Goal: Information Seeking & Learning: Learn about a topic

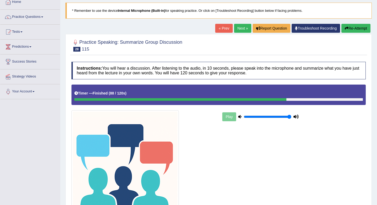
scroll to position [19, 0]
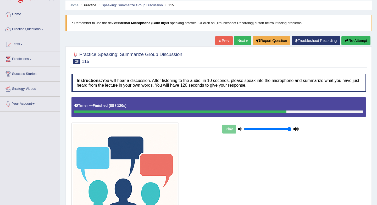
click at [240, 42] on link "Next »" at bounding box center [242, 40] width 17 height 9
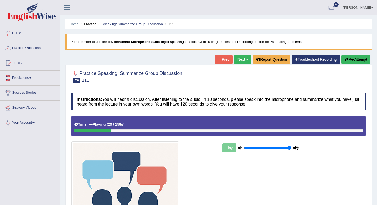
click at [224, 62] on link "« Prev" at bounding box center [223, 59] width 17 height 9
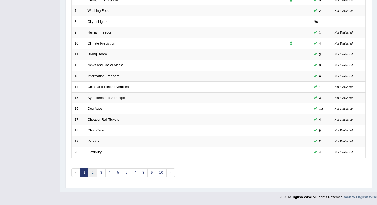
click at [94, 173] on link "2" at bounding box center [92, 172] width 9 height 9
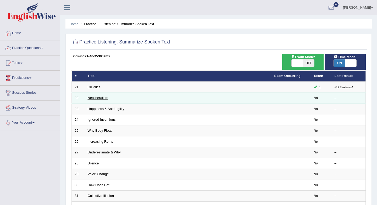
click at [106, 98] on link "Neoliberalism" at bounding box center [98, 98] width 21 height 4
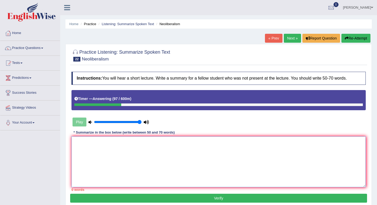
click at [142, 138] on textarea at bounding box center [219, 161] width 294 height 51
click at [111, 162] on textarea at bounding box center [219, 161] width 294 height 51
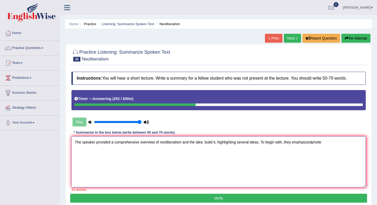
click at [313, 142] on textarea "The speaker provided a comprehensive overview of neoliberalism and the idea bui…" at bounding box center [219, 161] width 294 height 51
click at [327, 141] on textarea "The speaker provided a comprehensive overview of neoliberalism and the idea bui…" at bounding box center [219, 161] width 294 height 51
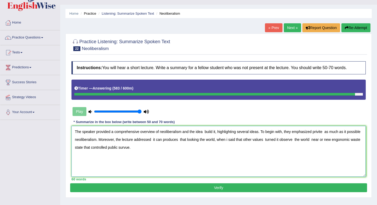
scroll to position [15, 0]
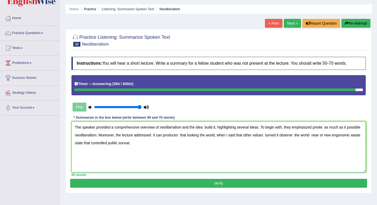
type textarea "The speaker provided a comprehensive overview of neoliberalism and the idea bui…"
click at [225, 184] on button "Verify" at bounding box center [218, 183] width 297 height 9
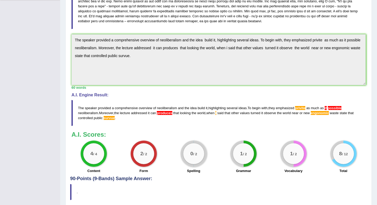
scroll to position [0, 0]
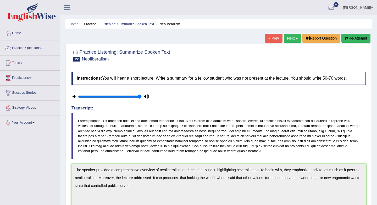
click at [355, 39] on button "Re-Attempt" at bounding box center [356, 38] width 29 height 9
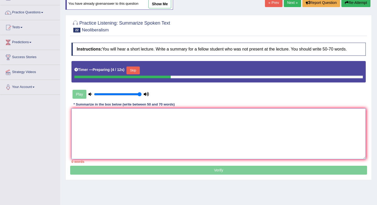
paste textarea "The speaker provided a comprehensive overview of neoliberalism and the idea bui…"
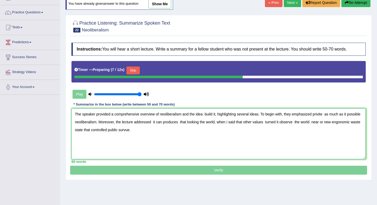
click at [79, 130] on textarea "The speaker provided a comprehensive overview of neoliberalism and the idea bui…" at bounding box center [219, 133] width 294 height 51
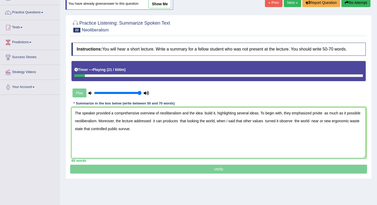
click at [318, 112] on textarea "The speaker provided a comprehensive overview of neoliberalism and the idea bui…" at bounding box center [219, 132] width 294 height 51
click at [321, 113] on textarea "The speaker provided a comprehensive overview of neoliberalism and the idea bui…" at bounding box center [219, 132] width 294 height 51
click at [328, 113] on textarea "The speaker provided a comprehensive overview of neoliberalism and the idea bui…" at bounding box center [219, 132] width 294 height 51
click at [195, 122] on textarea "The speaker provided a comprehensive overview of neoliberalism and the idea bui…" at bounding box center [219, 132] width 294 height 51
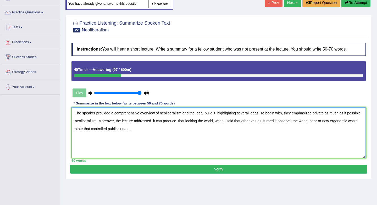
click at [160, 130] on textarea "The speaker provided a comprehensive overview of neoliberalism and the idea bui…" at bounding box center [219, 132] width 294 height 51
click at [161, 129] on textarea "The speaker provided a comprehensive overview of neoliberalism and the idea bui…" at bounding box center [219, 132] width 294 height 51
type textarea "The speaker provided a comprehensive overview of neoliberalism and the idea bui…"
click at [170, 167] on button "Verify" at bounding box center [218, 169] width 297 height 9
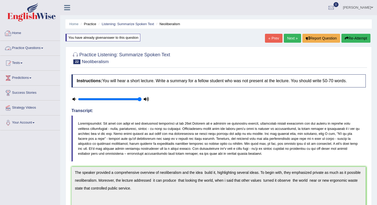
click at [36, 44] on link "Practice Questions" at bounding box center [30, 47] width 60 height 13
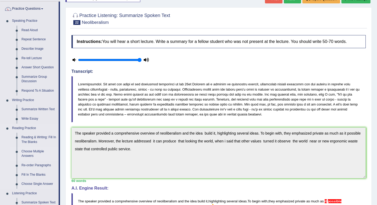
scroll to position [210, 0]
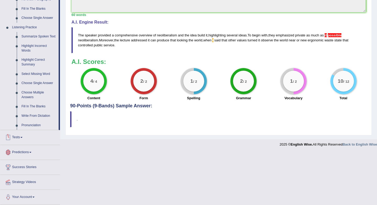
click at [21, 138] on link "Tests" at bounding box center [30, 136] width 60 height 13
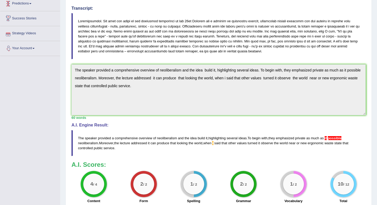
scroll to position [0, 0]
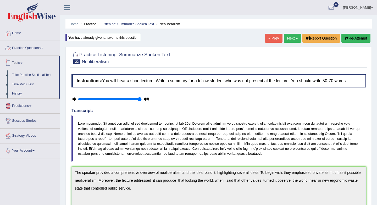
click at [24, 62] on link "Tests" at bounding box center [29, 62] width 58 height 13
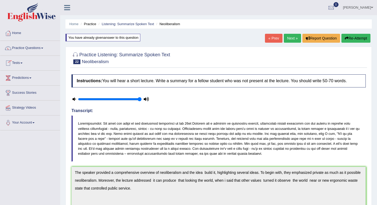
click at [24, 62] on link "Tests" at bounding box center [30, 62] width 60 height 13
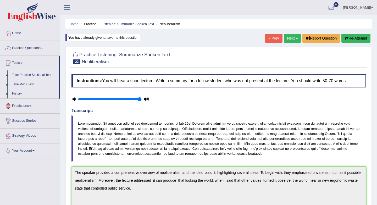
click at [31, 77] on link "Take Practice Sectional Test" at bounding box center [34, 74] width 49 height 9
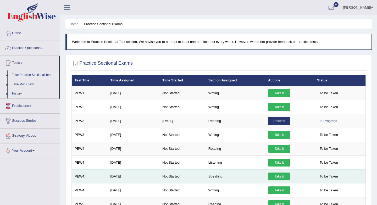
click at [279, 178] on link "Take it" at bounding box center [279, 177] width 22 height 8
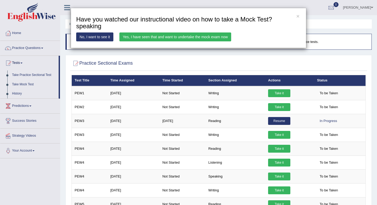
click at [139, 36] on link "Yes, I have seen that and want to undertake the mock exam now" at bounding box center [175, 36] width 112 height 9
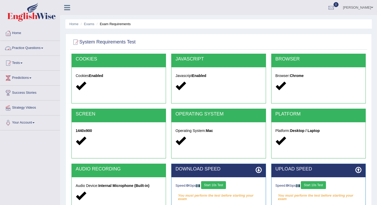
click at [39, 44] on link "Practice Questions" at bounding box center [30, 47] width 60 height 13
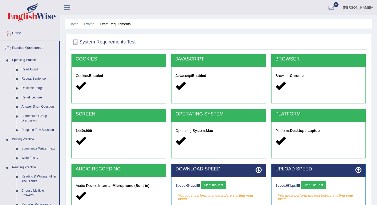
click at [34, 69] on link "Read Aloud" at bounding box center [39, 69] width 40 height 9
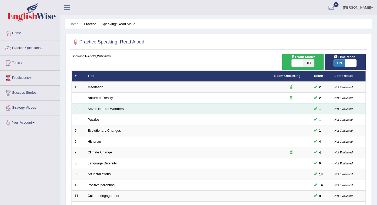
scroll to position [142, 0]
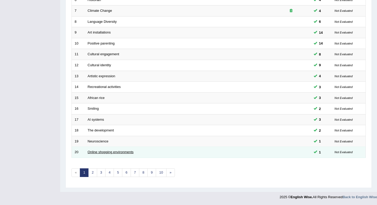
click at [114, 153] on link "Online shopping environments" at bounding box center [111, 152] width 46 height 4
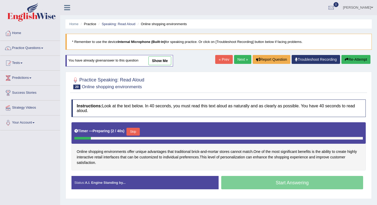
click at [129, 132] on button "Skip" at bounding box center [133, 132] width 13 height 8
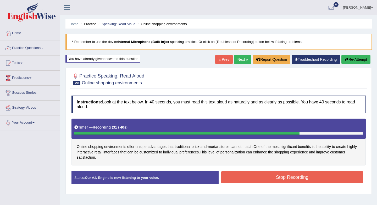
click at [234, 184] on div "Stop Recording" at bounding box center [292, 177] width 147 height 13
click at [234, 179] on button "Stop Recording" at bounding box center [292, 177] width 142 height 12
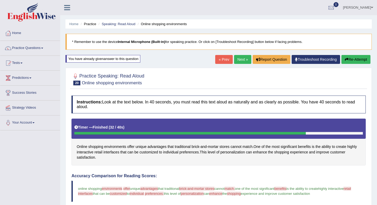
click at [221, 61] on link "« Prev" at bounding box center [223, 59] width 17 height 9
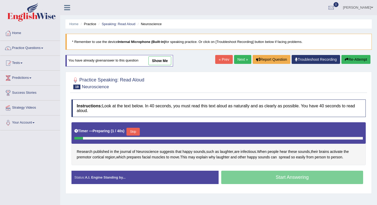
click at [136, 131] on button "Skip" at bounding box center [133, 132] width 13 height 8
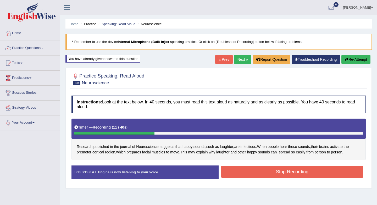
click at [224, 57] on link "« Prev" at bounding box center [223, 59] width 17 height 9
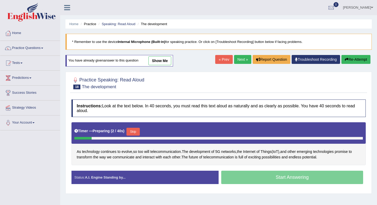
click at [222, 59] on link "« Prev" at bounding box center [223, 59] width 17 height 9
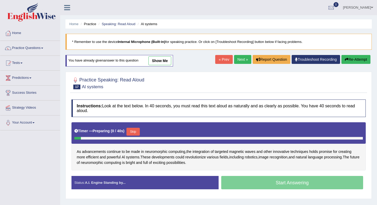
click at [222, 59] on link "« Prev" at bounding box center [223, 59] width 17 height 9
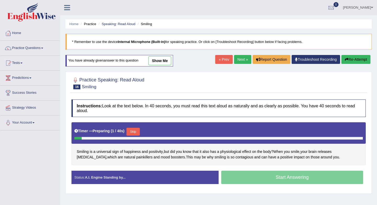
click at [237, 57] on link "Next »" at bounding box center [242, 59] width 17 height 9
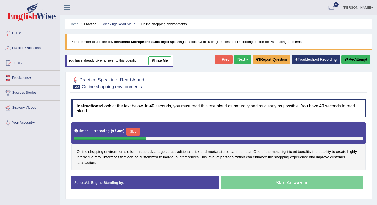
click at [135, 129] on button "Skip" at bounding box center [133, 132] width 13 height 8
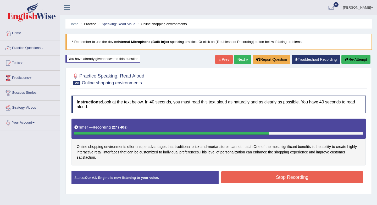
click at [237, 181] on button "Stop Recording" at bounding box center [292, 177] width 142 height 12
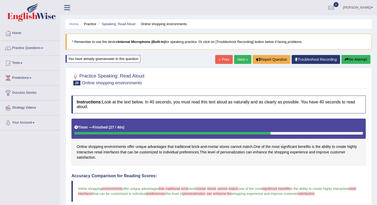
click at [19, 32] on link "Home" at bounding box center [30, 32] width 60 height 13
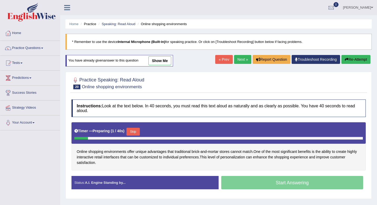
click at [359, 10] on link "[PERSON_NAME]" at bounding box center [358, 7] width 38 height 14
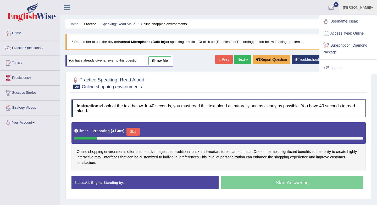
click at [333, 67] on link "Log out" at bounding box center [348, 68] width 57 height 12
